Goal: Information Seeking & Learning: Learn about a topic

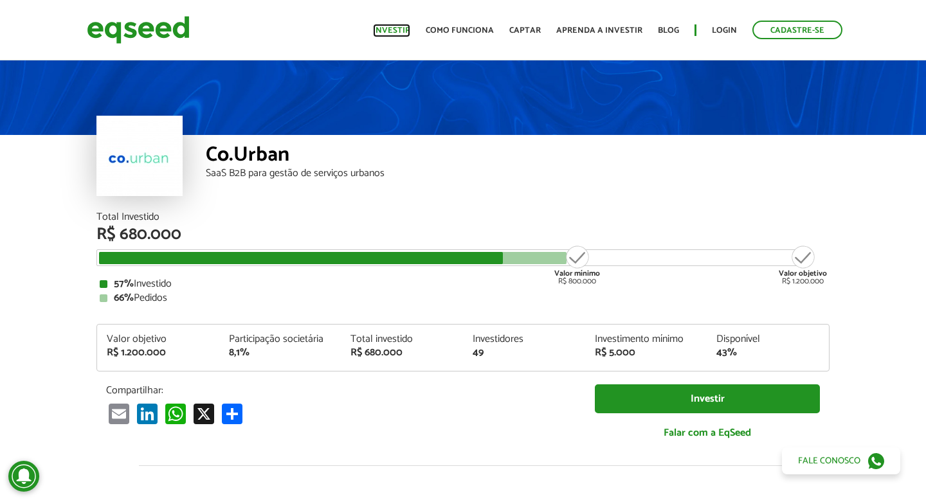
click at [399, 34] on link "Investir" at bounding box center [391, 30] width 37 height 8
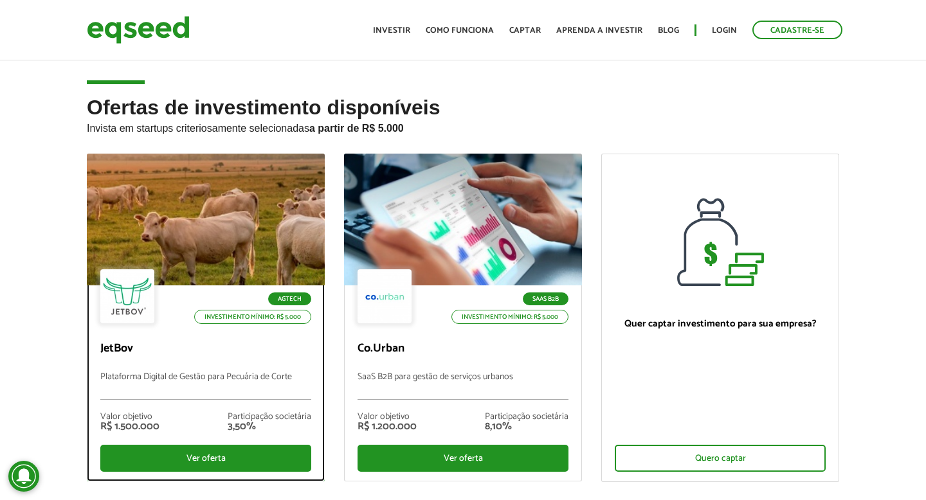
click at [253, 184] on div at bounding box center [205, 220] width 285 height 158
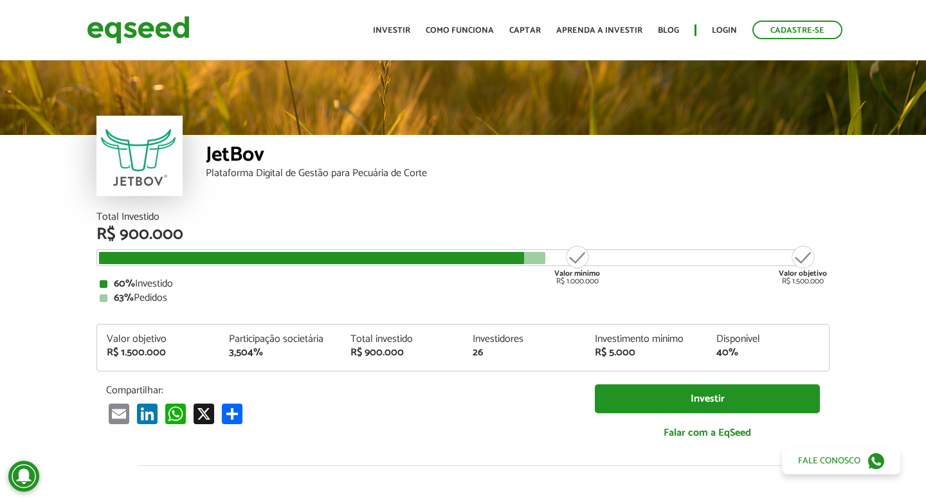
scroll to position [1487, 0]
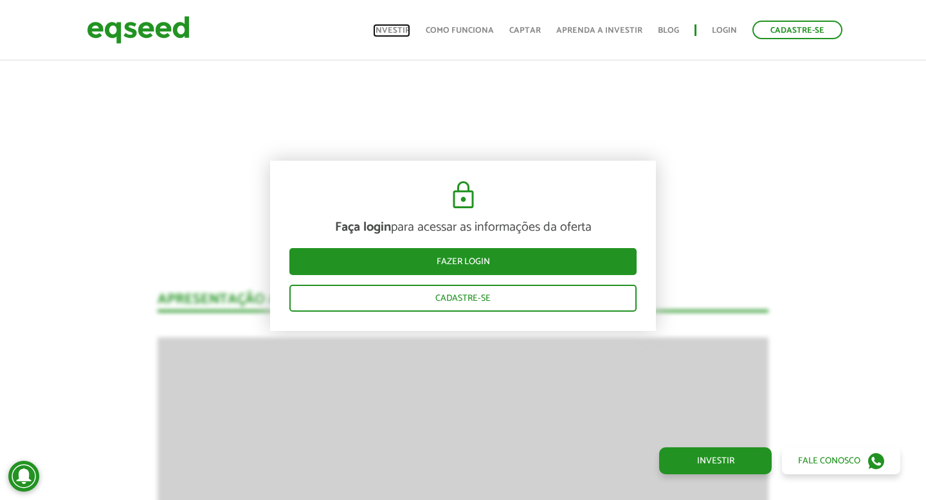
click at [393, 31] on link "Investir" at bounding box center [391, 30] width 37 height 8
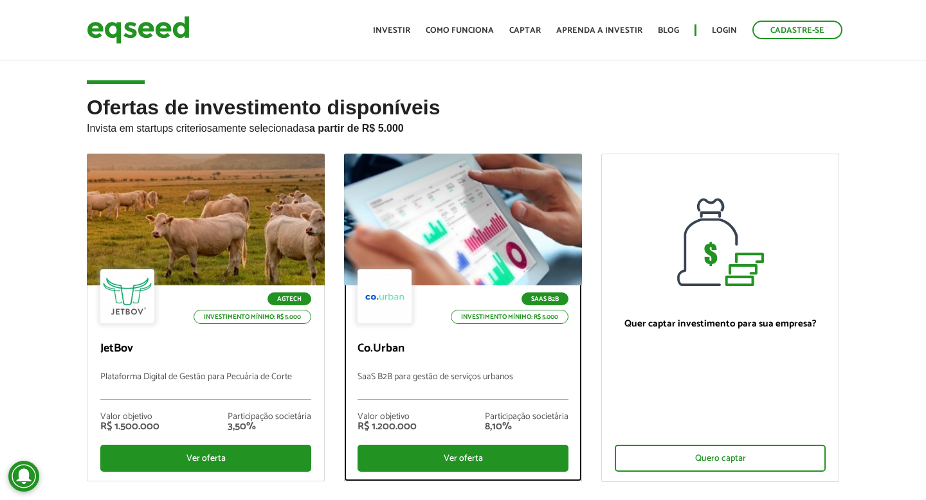
click at [488, 199] on div at bounding box center [462, 220] width 285 height 158
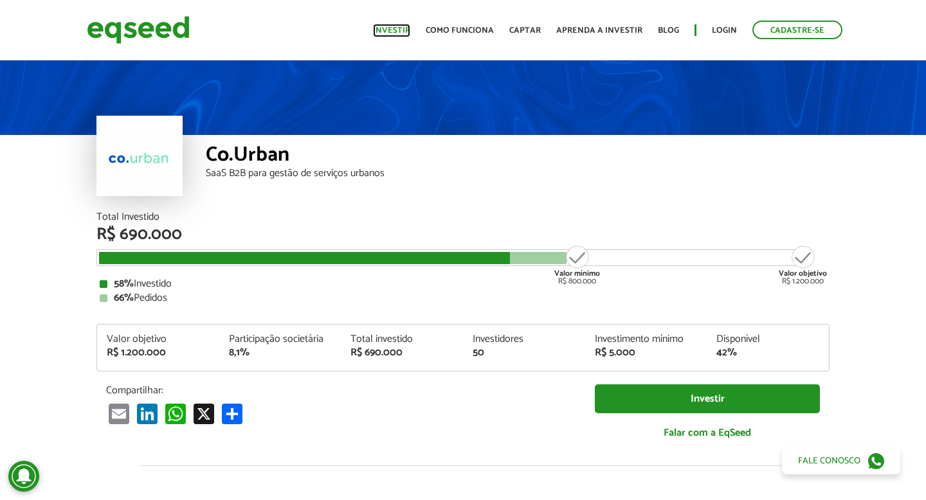
click at [398, 31] on link "Investir" at bounding box center [391, 30] width 37 height 8
